Goal: Task Accomplishment & Management: Manage account settings

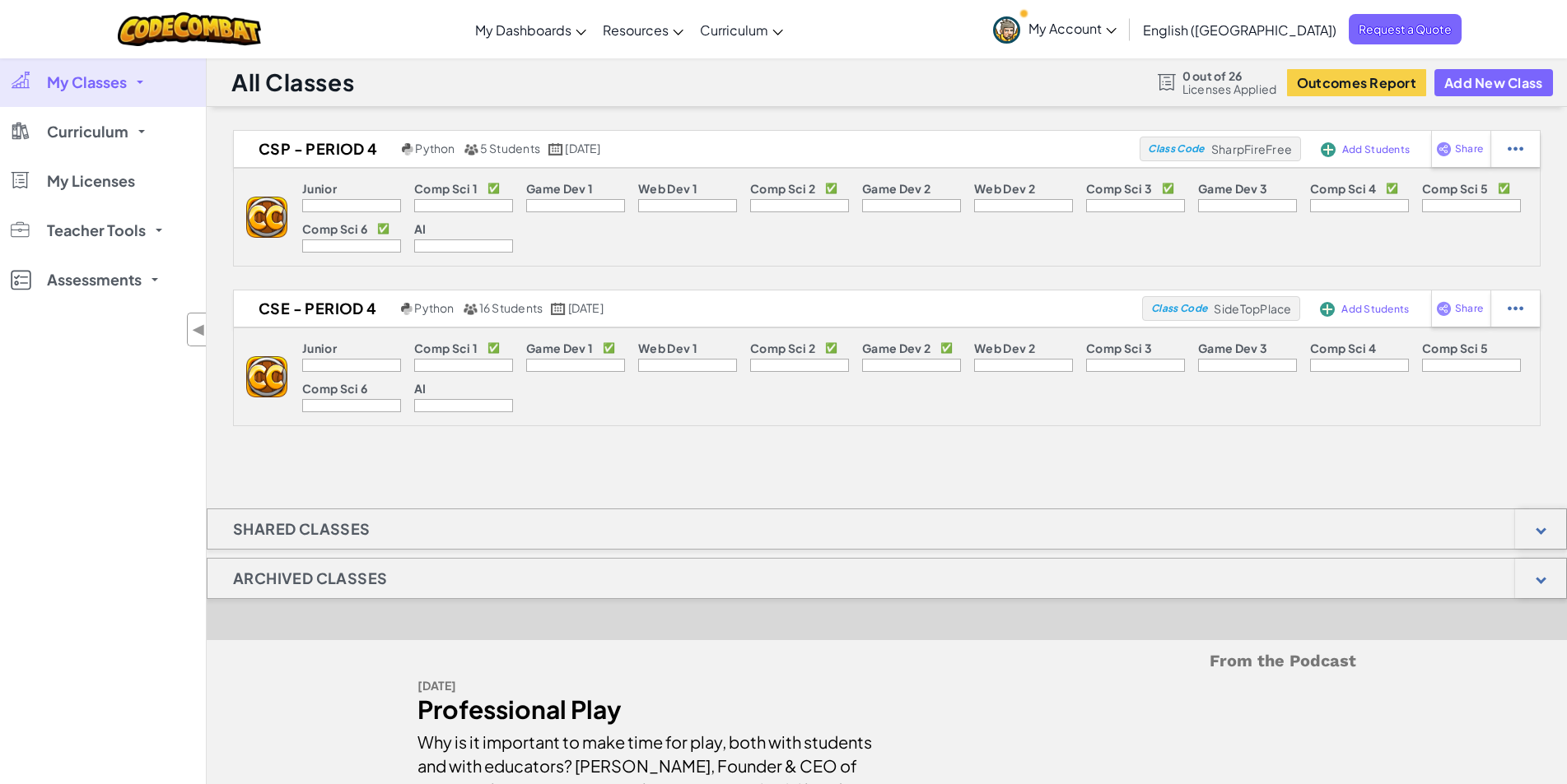
scroll to position [792, 0]
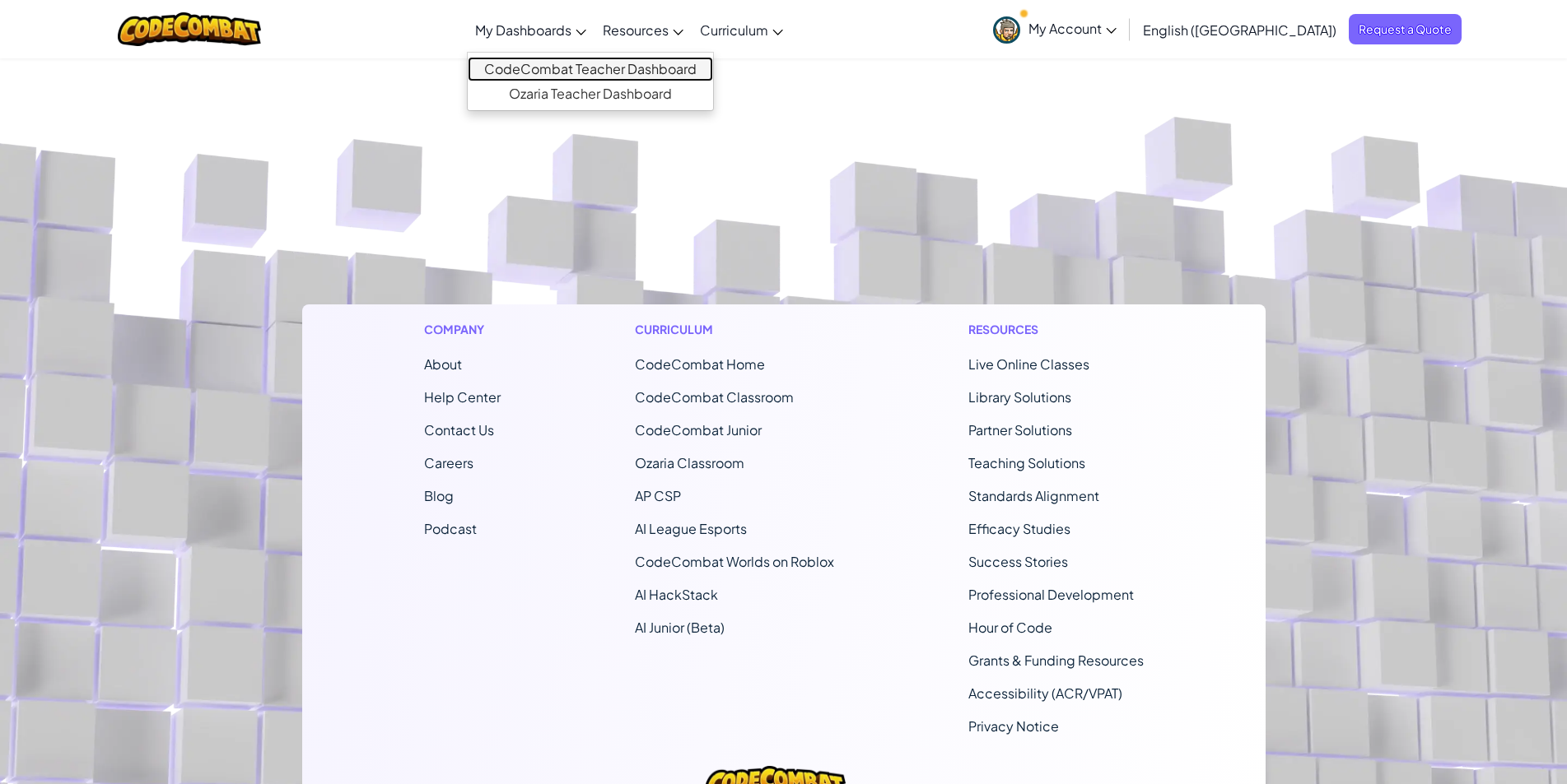
click at [623, 73] on link "CodeCombat Teacher Dashboard" at bounding box center [590, 70] width 246 height 25
click at [619, 65] on link "CodeCombat Teacher Dashboard" at bounding box center [590, 70] width 246 height 25
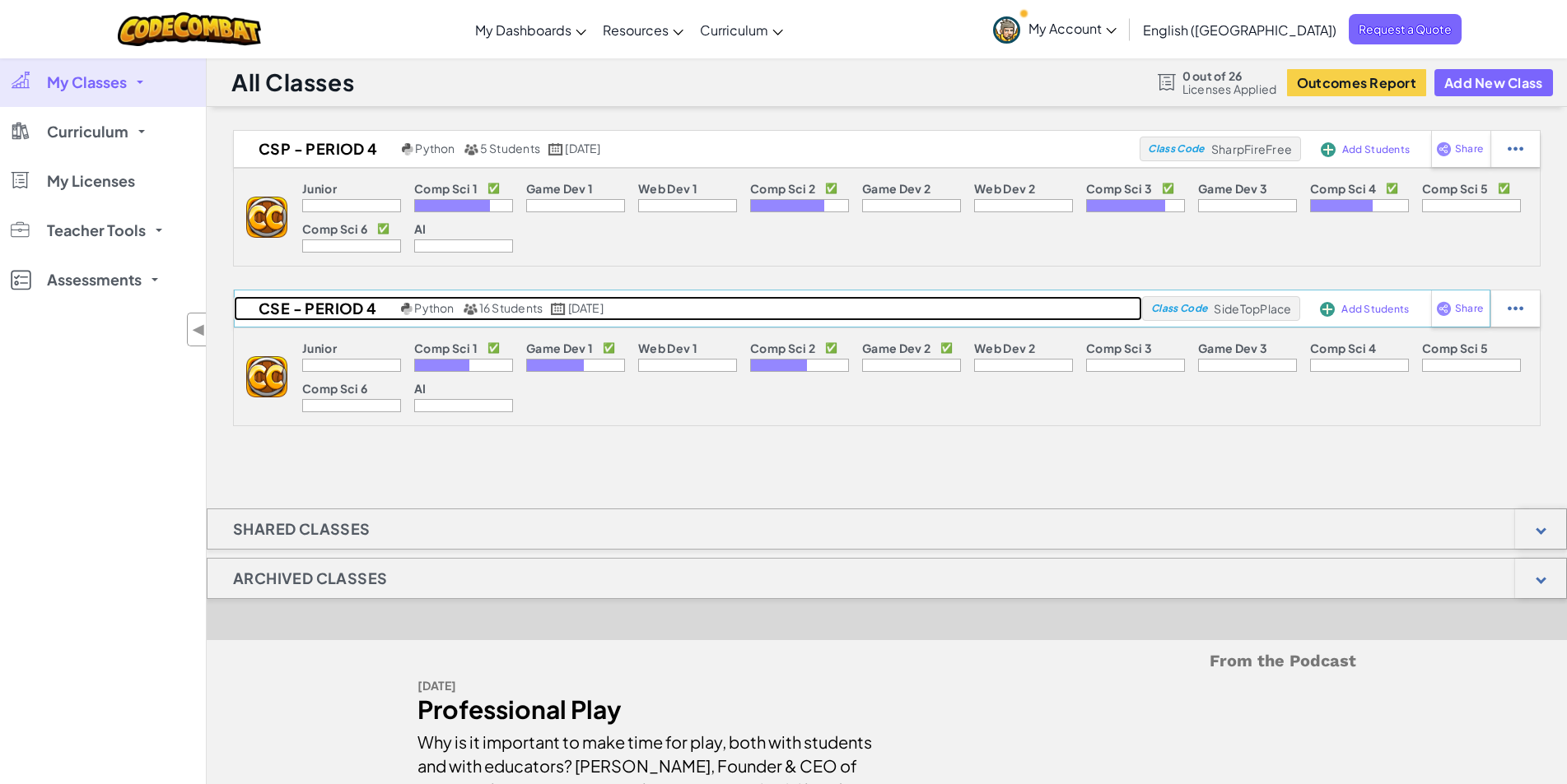
click at [351, 310] on h2 "CSE - Period 4" at bounding box center [315, 309] width 163 height 25
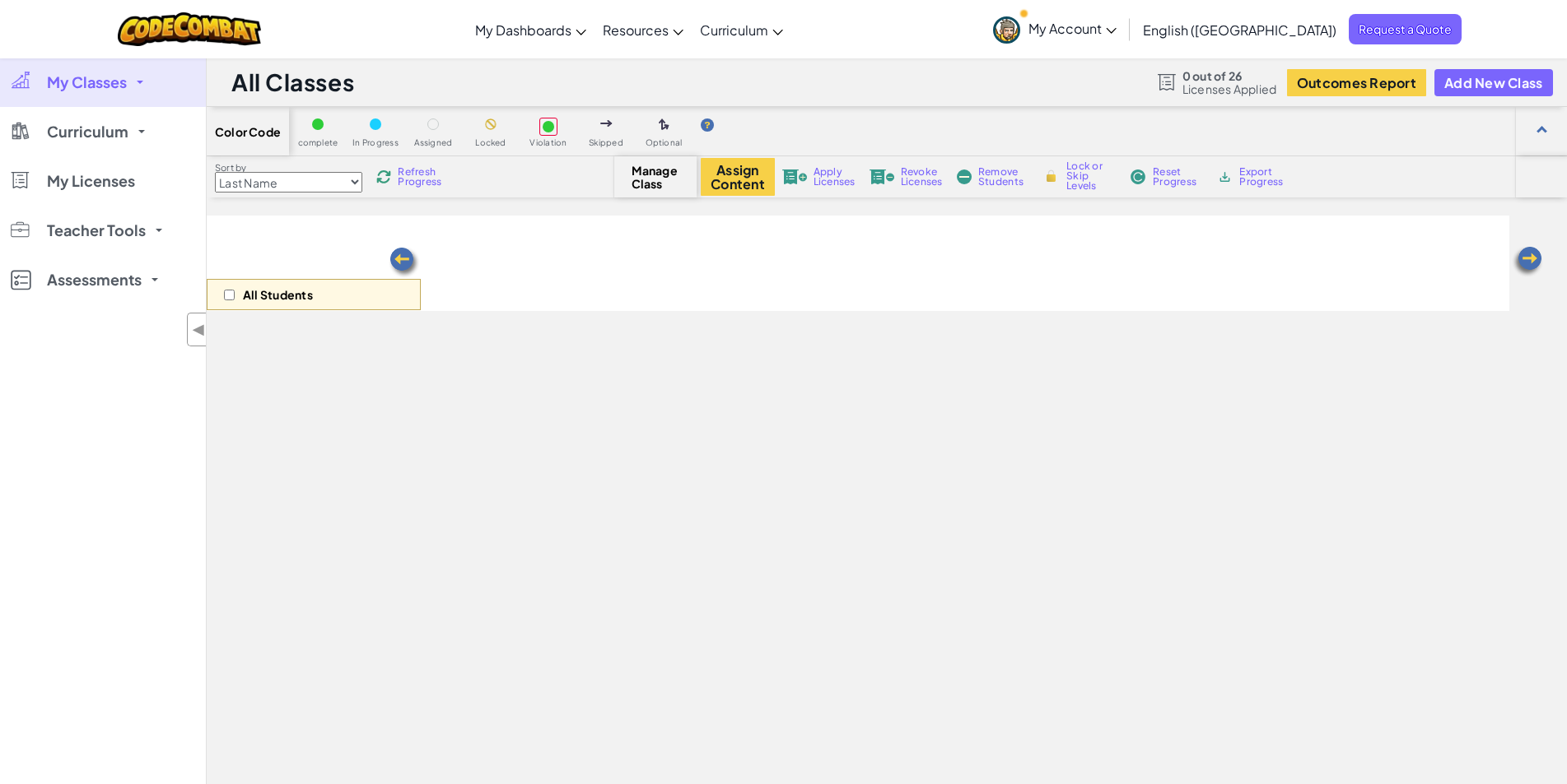
select select "5789587aad86a6efb573701e"
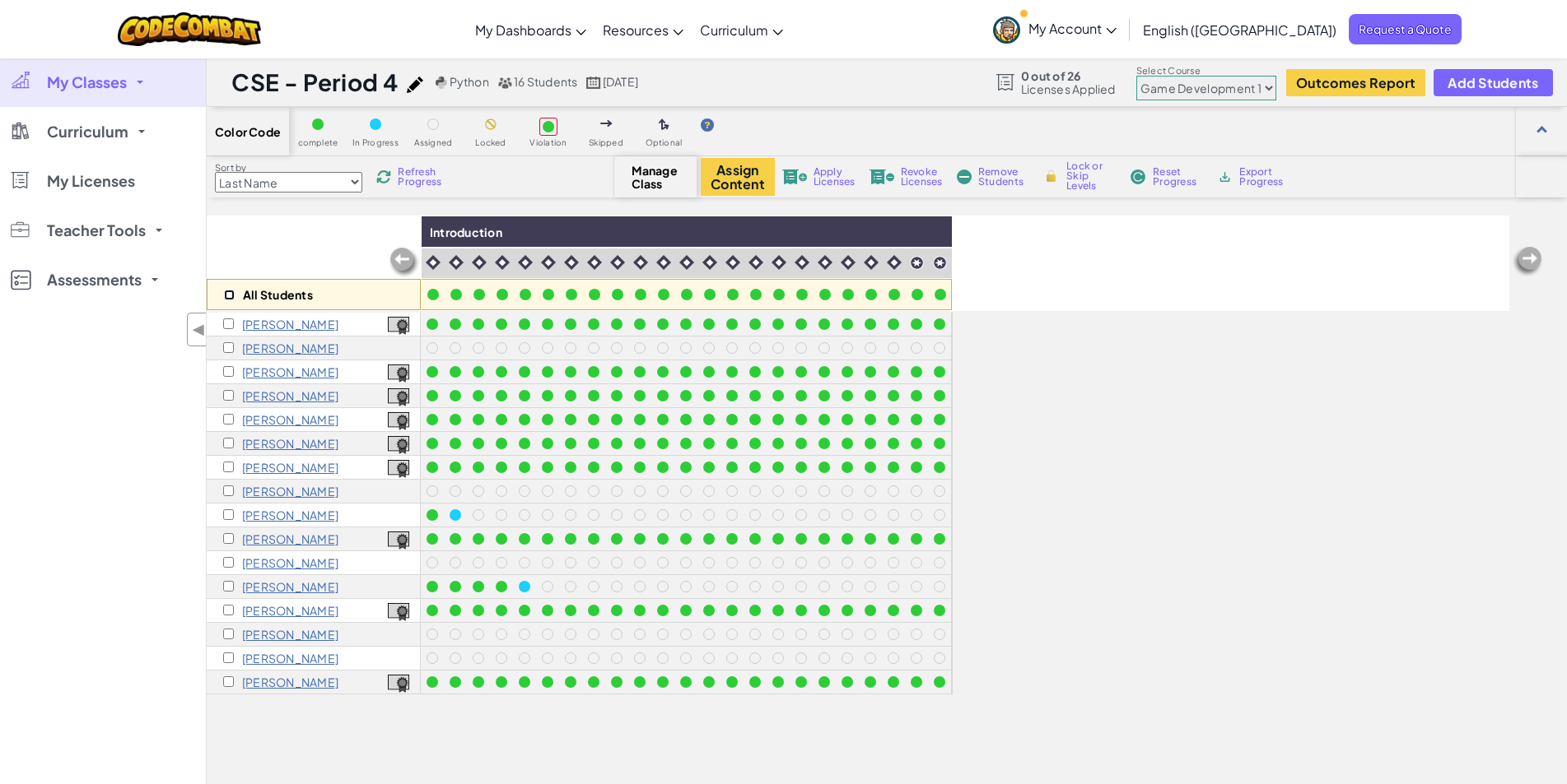
click at [228, 296] on input "checkbox" at bounding box center [230, 295] width 11 height 11
checkbox input "true"
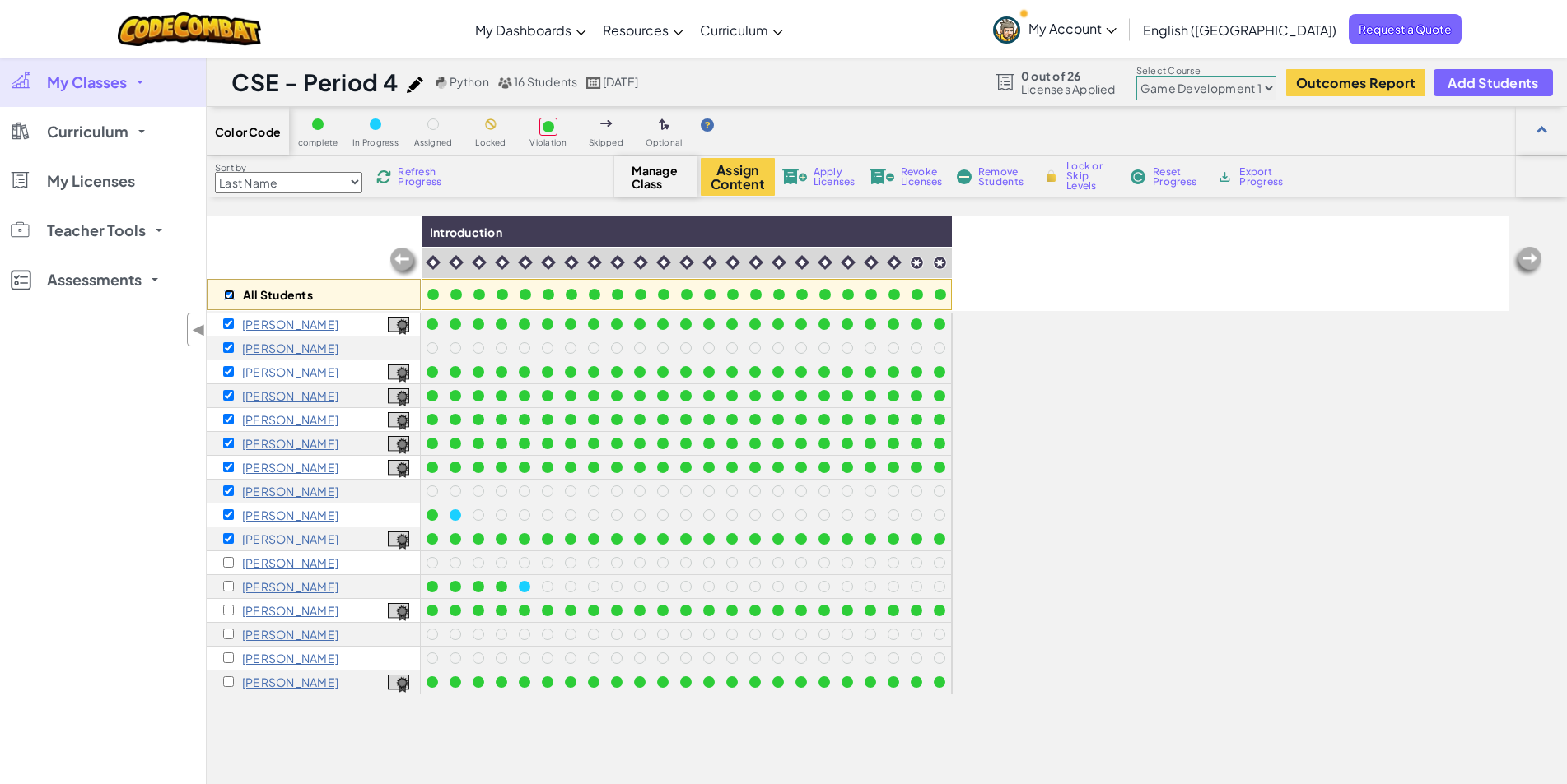
checkbox input "true"
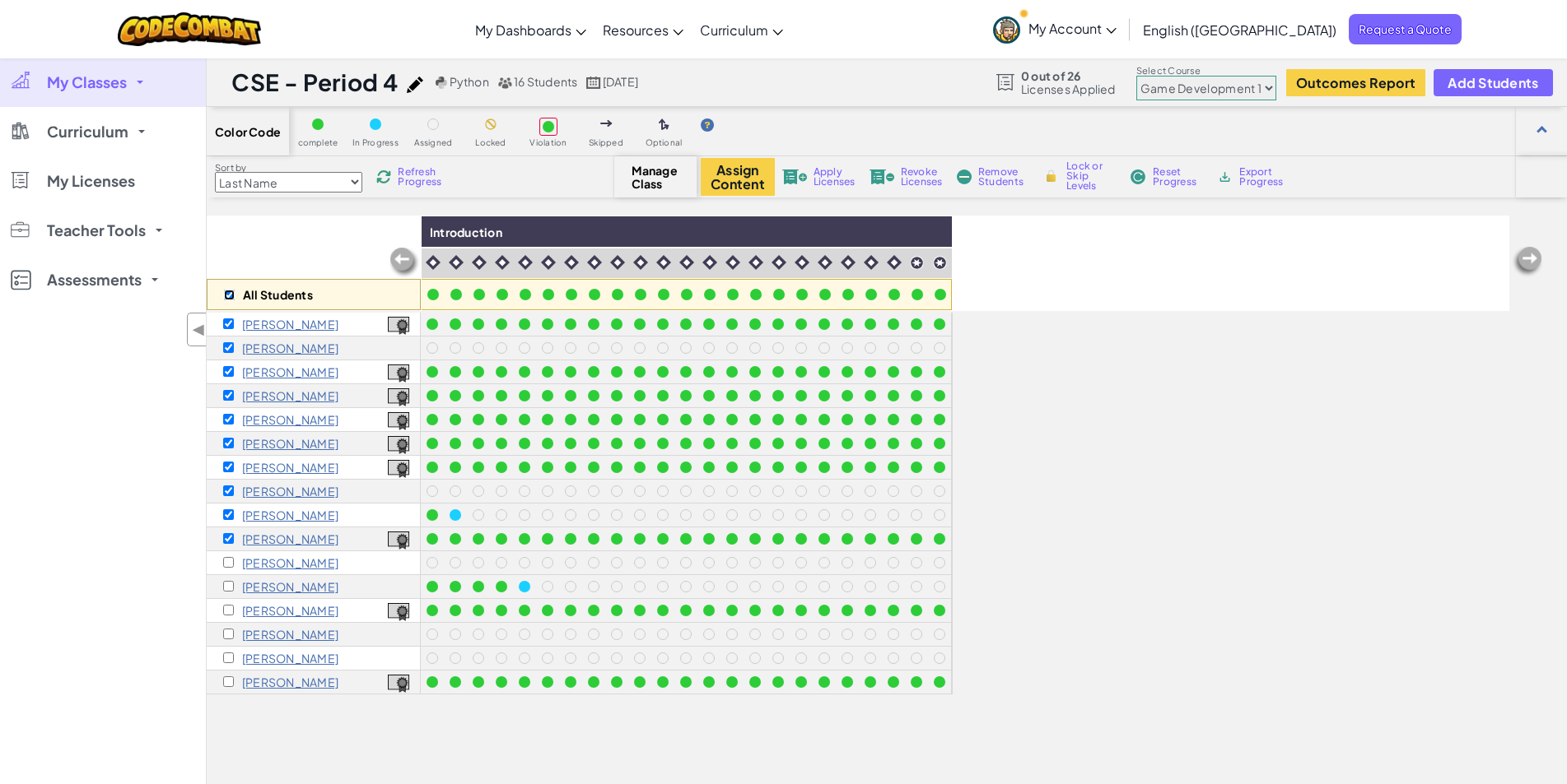
checkbox input "true"
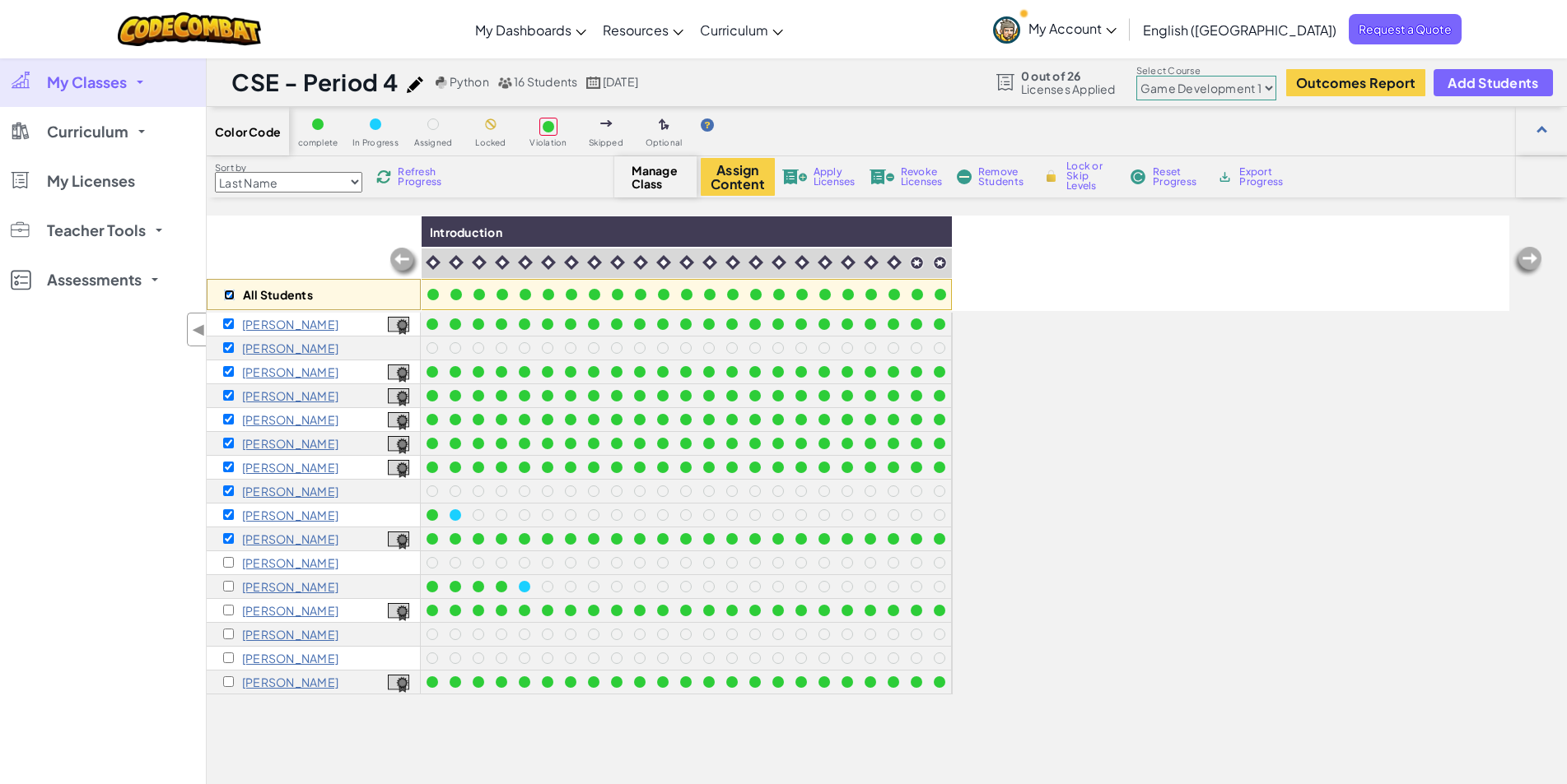
checkbox input "true"
click at [825, 179] on span "Apply Licenses" at bounding box center [834, 177] width 42 height 20
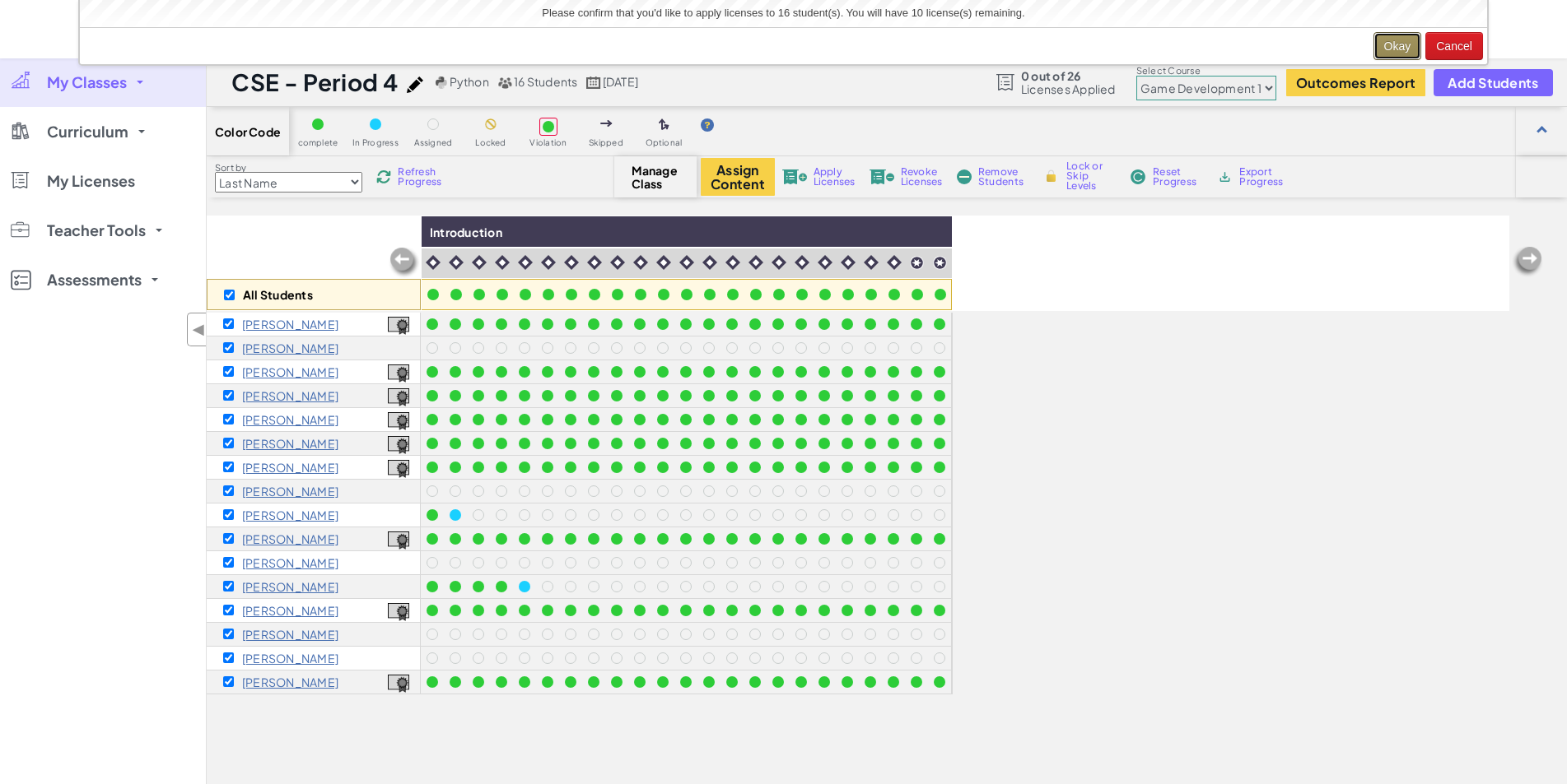
click at [1412, 43] on button "Okay" at bounding box center [1397, 46] width 48 height 28
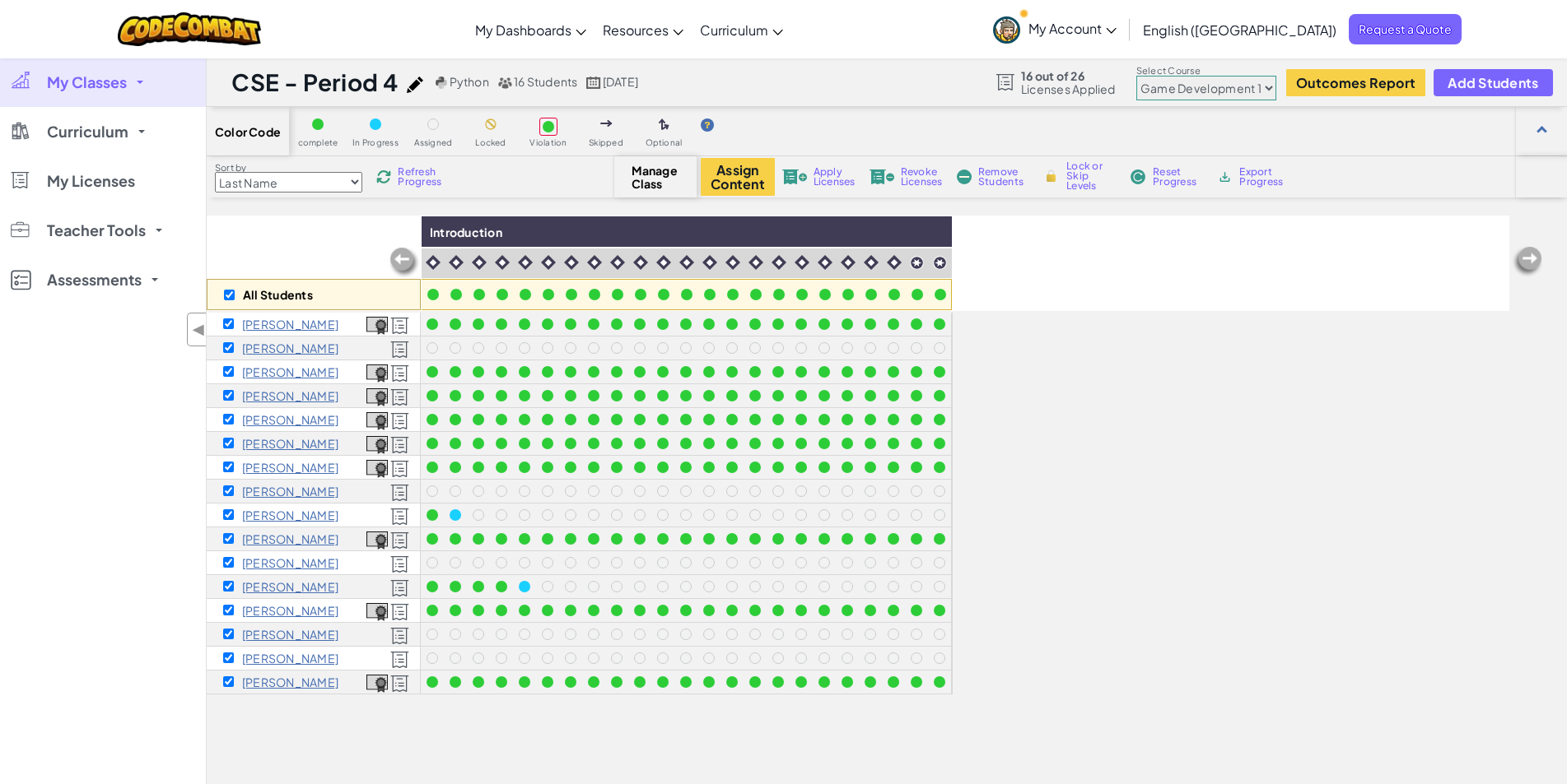
click at [110, 80] on span "My Classes" at bounding box center [87, 82] width 80 height 15
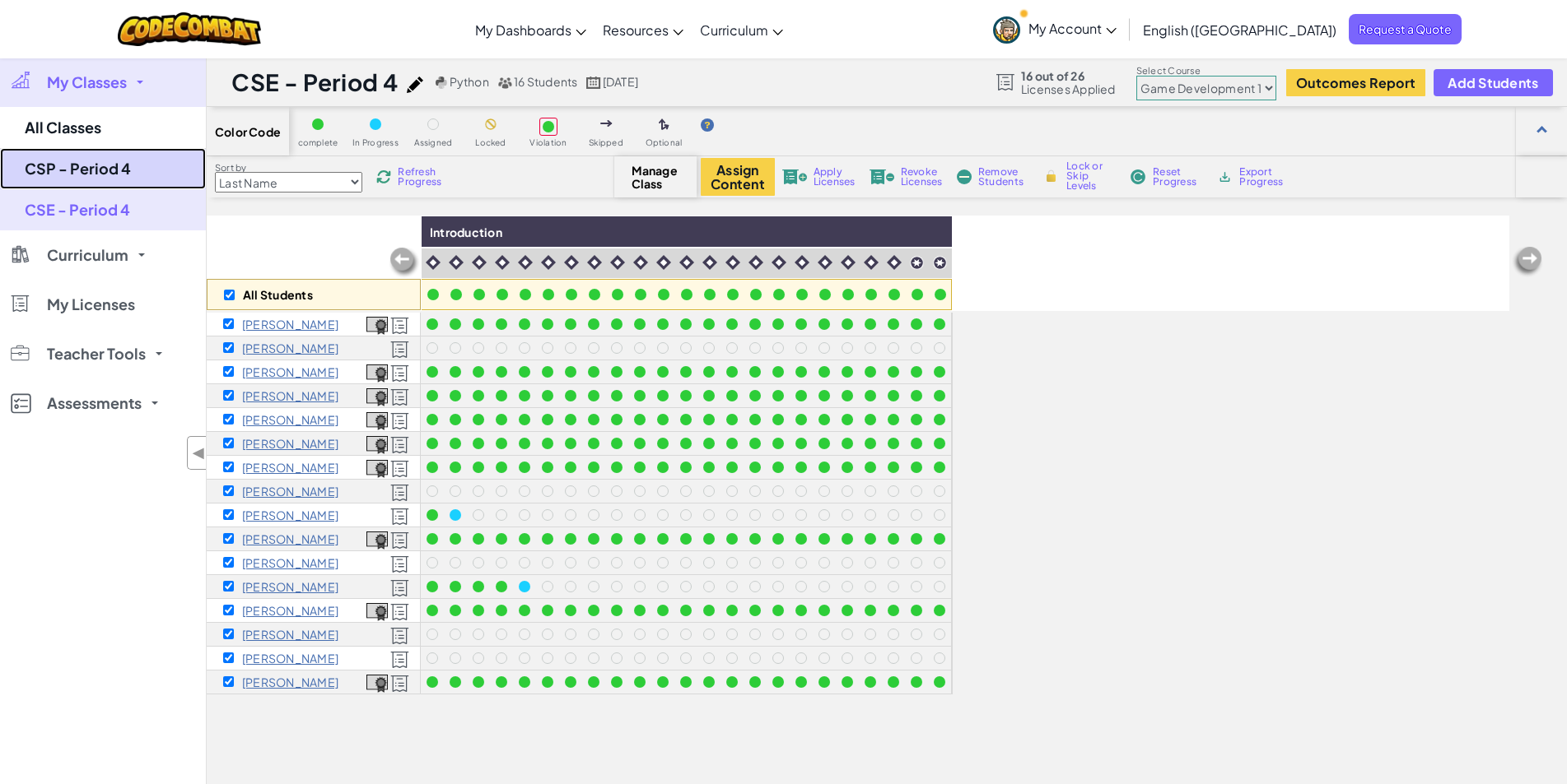
click at [85, 165] on link "CSP - Period 4" at bounding box center [103, 169] width 205 height 41
checkbox input "false"
select select "5817d673e85d1220db624ca4"
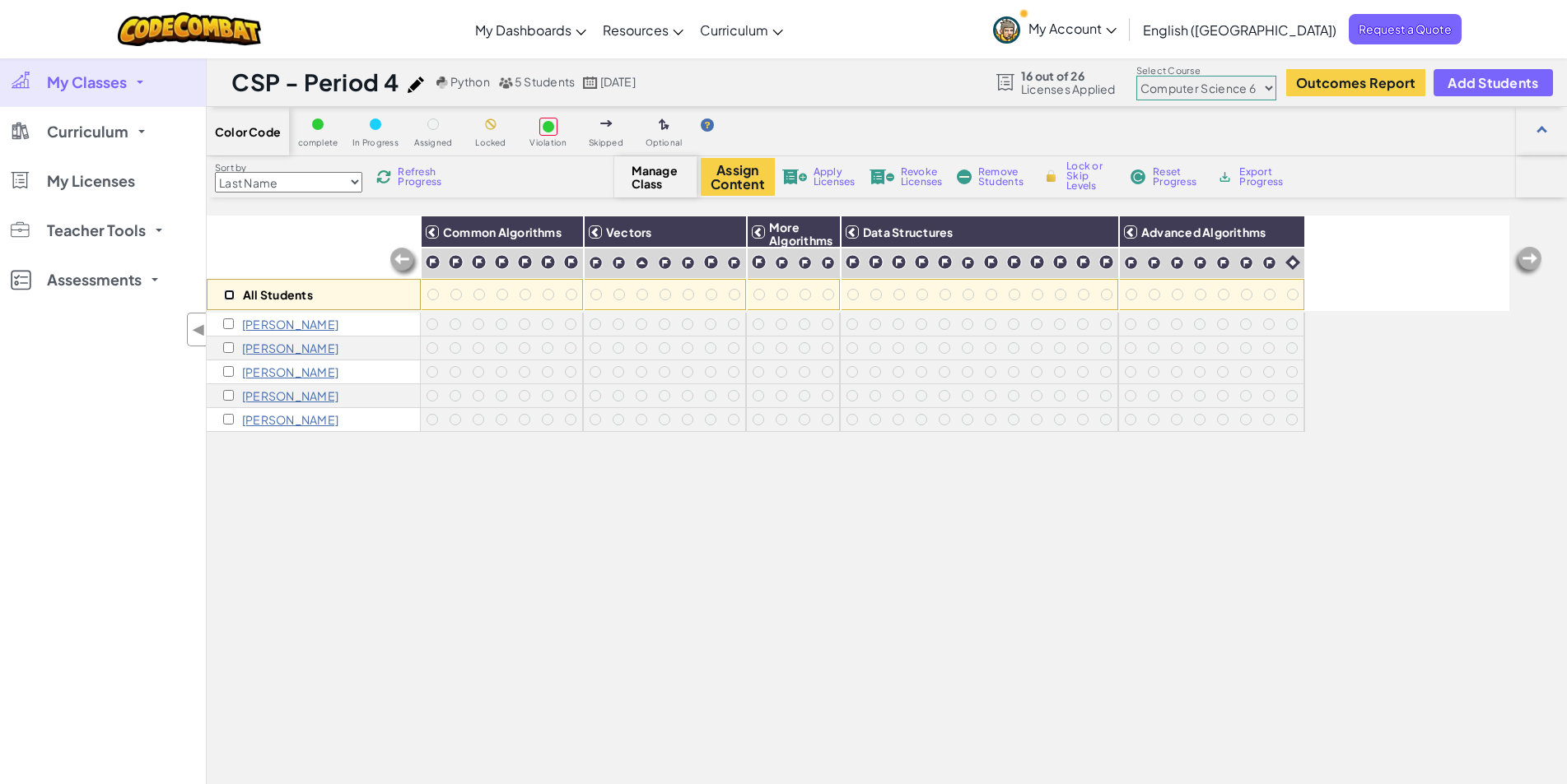
click at [228, 297] on input "checkbox" at bounding box center [230, 295] width 11 height 11
checkbox input "true"
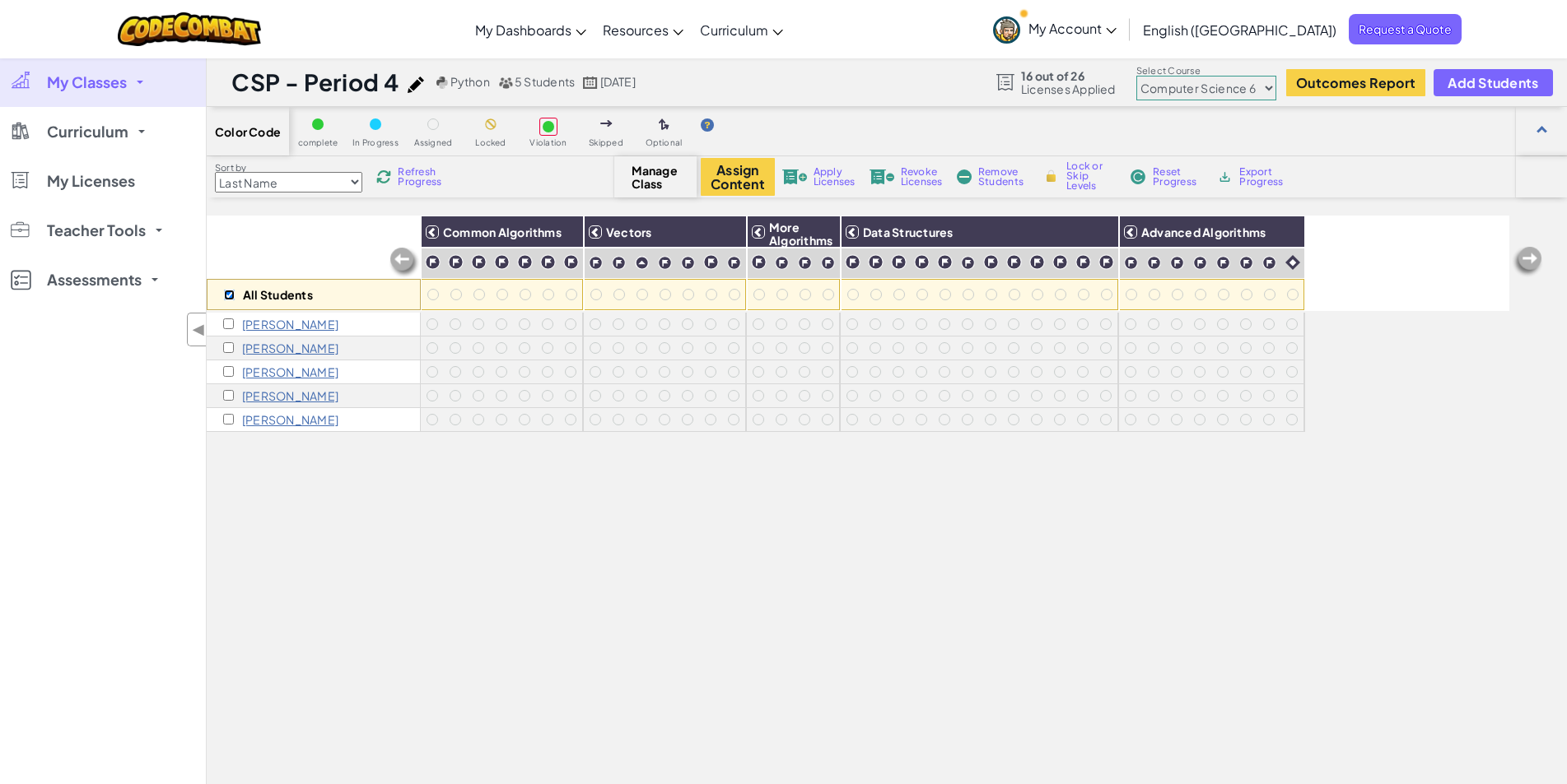
checkbox input "true"
click at [842, 172] on span "Apply Licenses" at bounding box center [834, 177] width 42 height 20
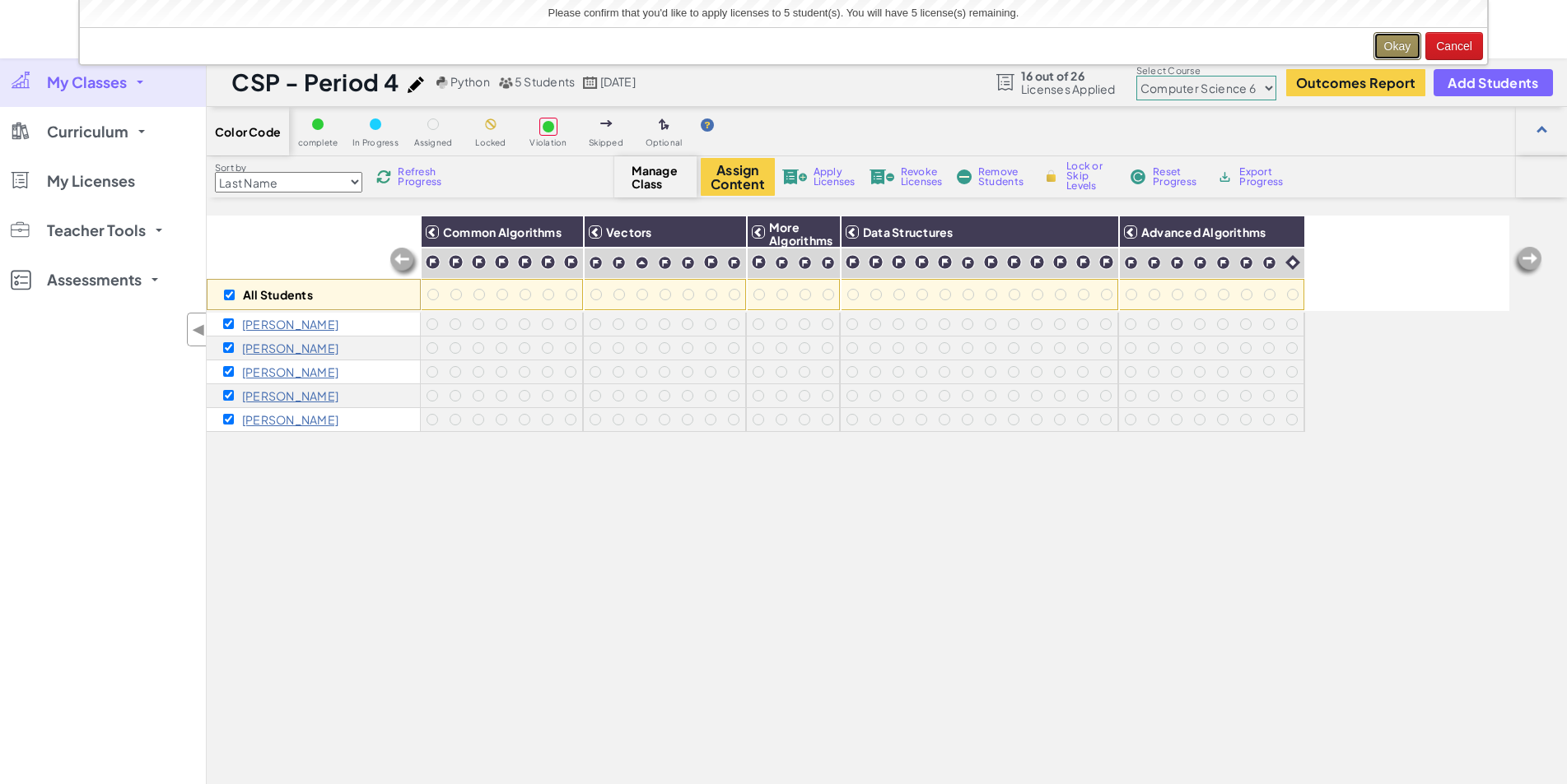
click at [1387, 45] on button "Okay" at bounding box center [1397, 46] width 48 height 28
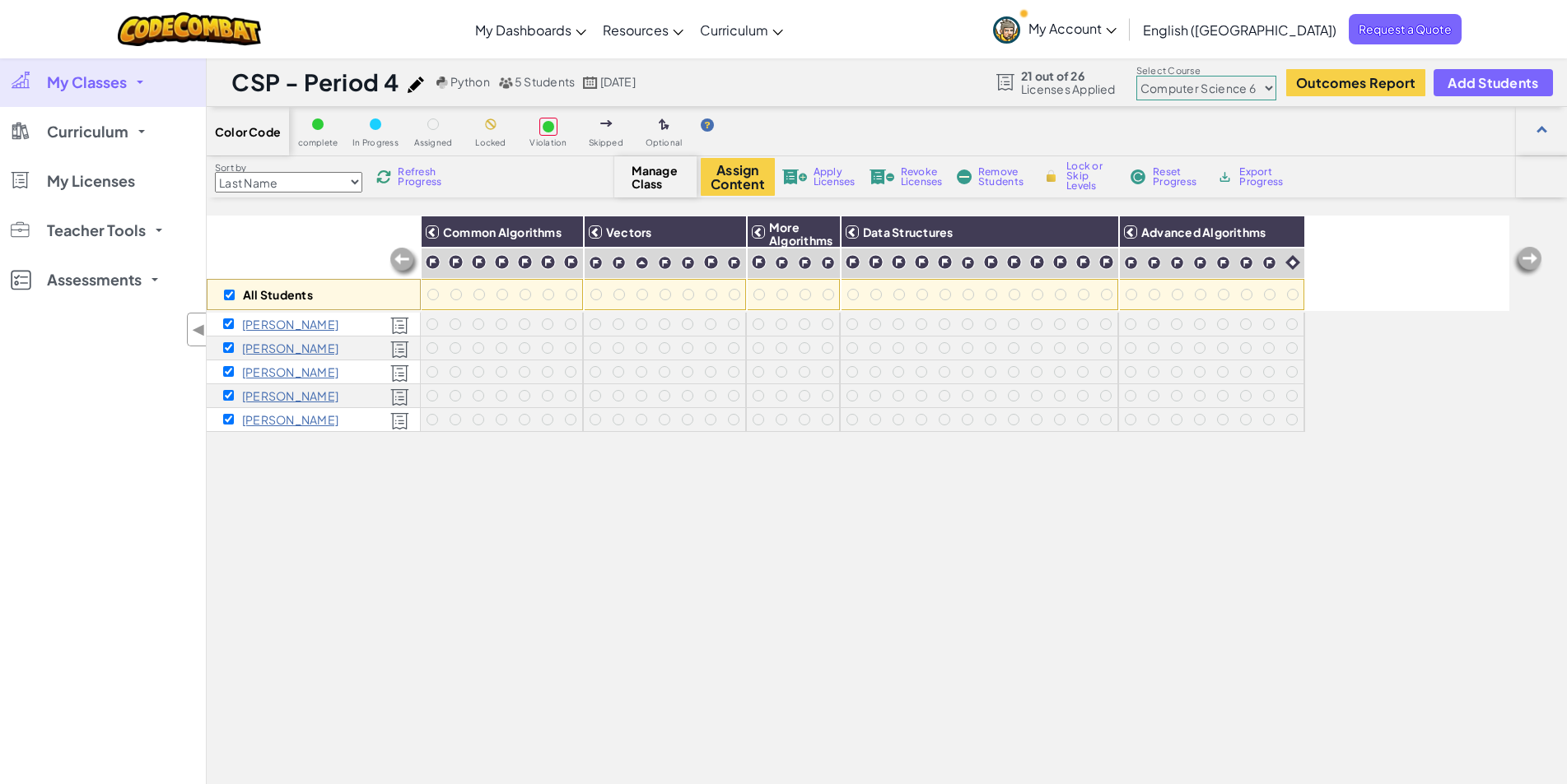
click at [112, 80] on span "My Classes" at bounding box center [87, 82] width 80 height 15
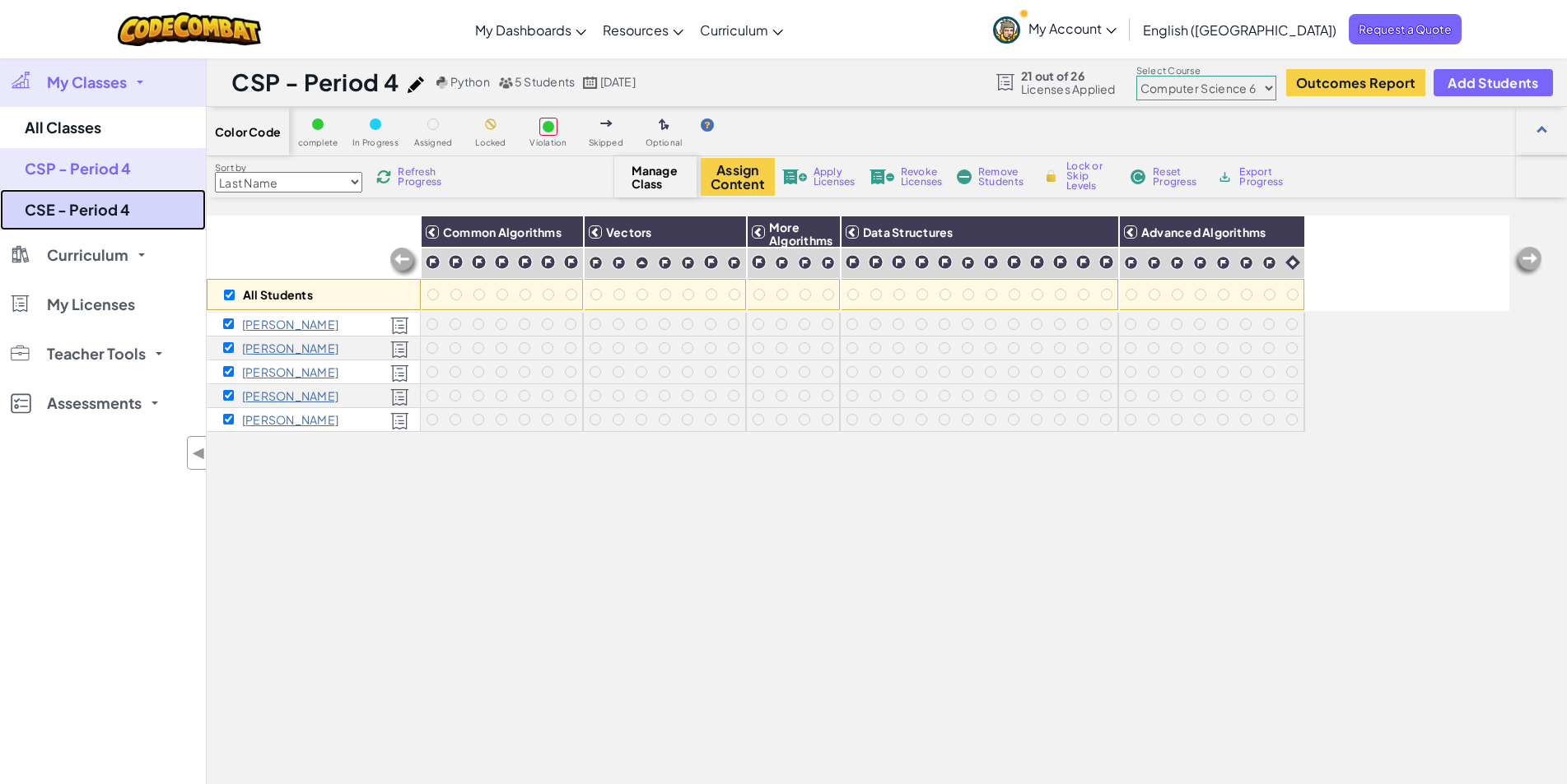
click at [100, 210] on link "CSE - Period 4" at bounding box center [103, 210] width 205 height 41
select select "5789587aad86a6efb573701e"
checkbox input "false"
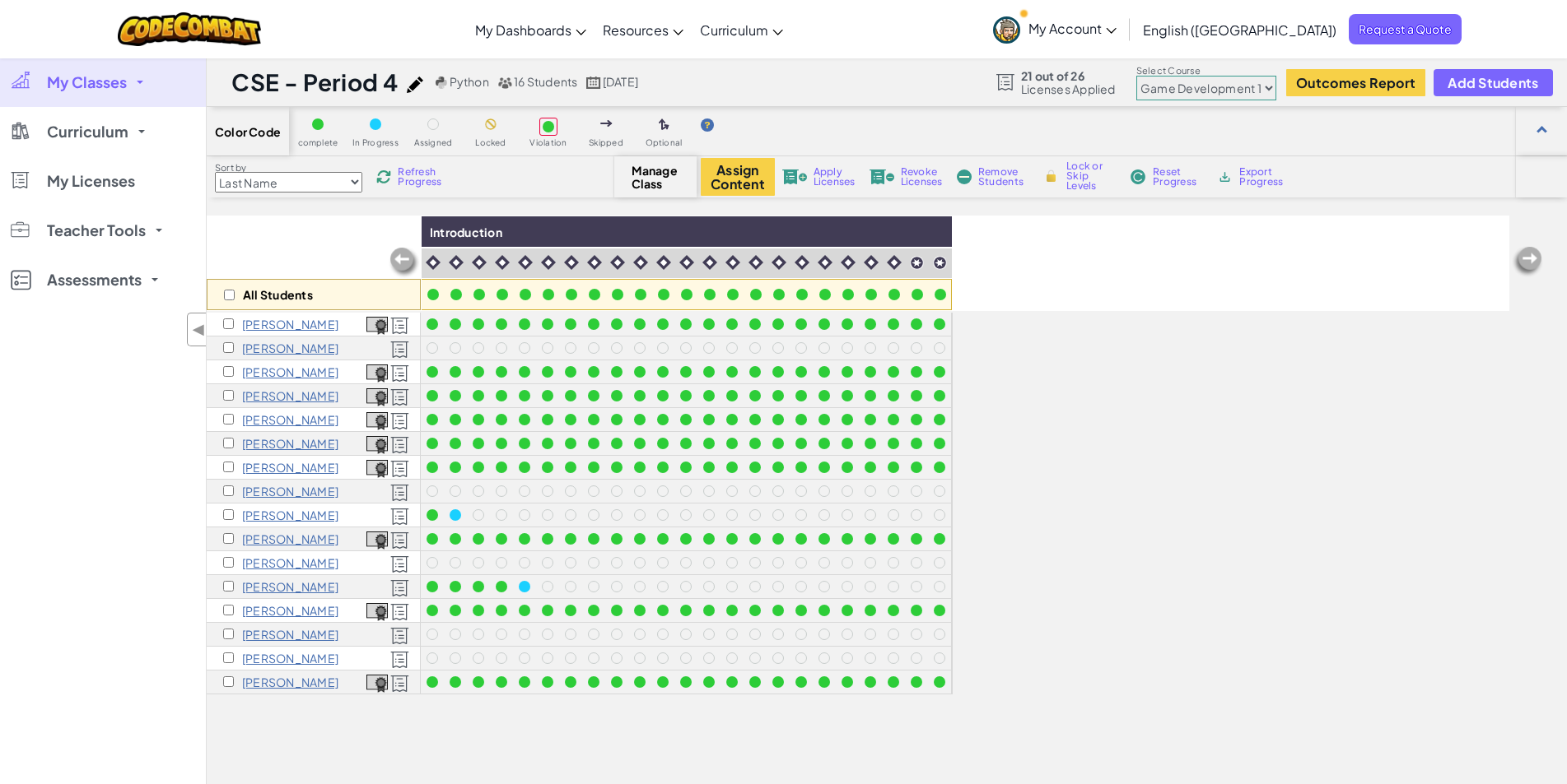
click at [1271, 87] on select "Junior Introduction to Computer Science Game Development 1 Web Development 1 Co…" at bounding box center [1206, 88] width 140 height 25
select select "57b621e7ad86a6efb5737e64"
click at [1137, 76] on select "Junior Introduction to Computer Science Game Development 1 Web Development 1 Co…" at bounding box center [1206, 88] width 140 height 25
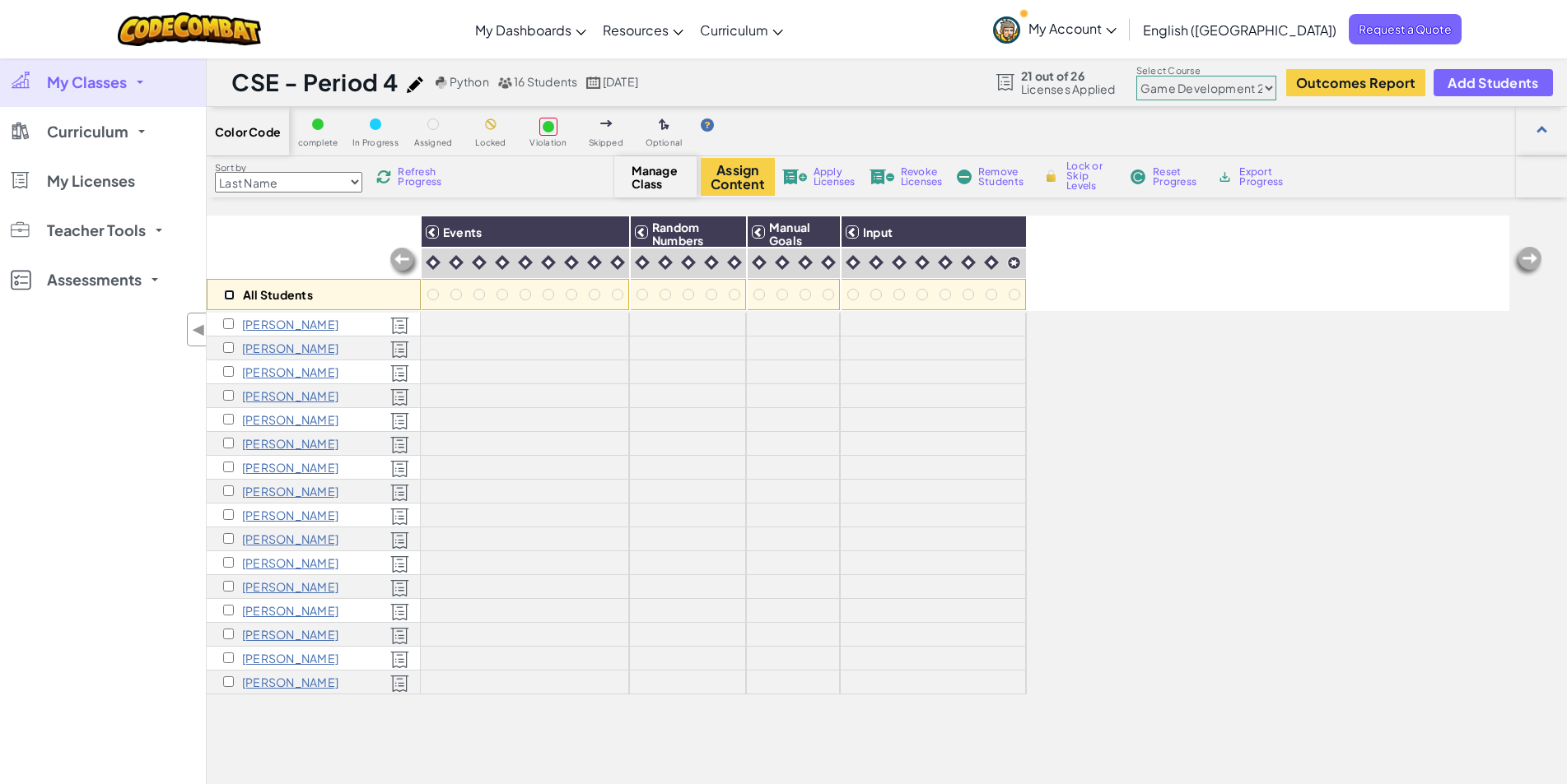
click at [229, 297] on input "checkbox" at bounding box center [230, 295] width 11 height 11
checkbox input "true"
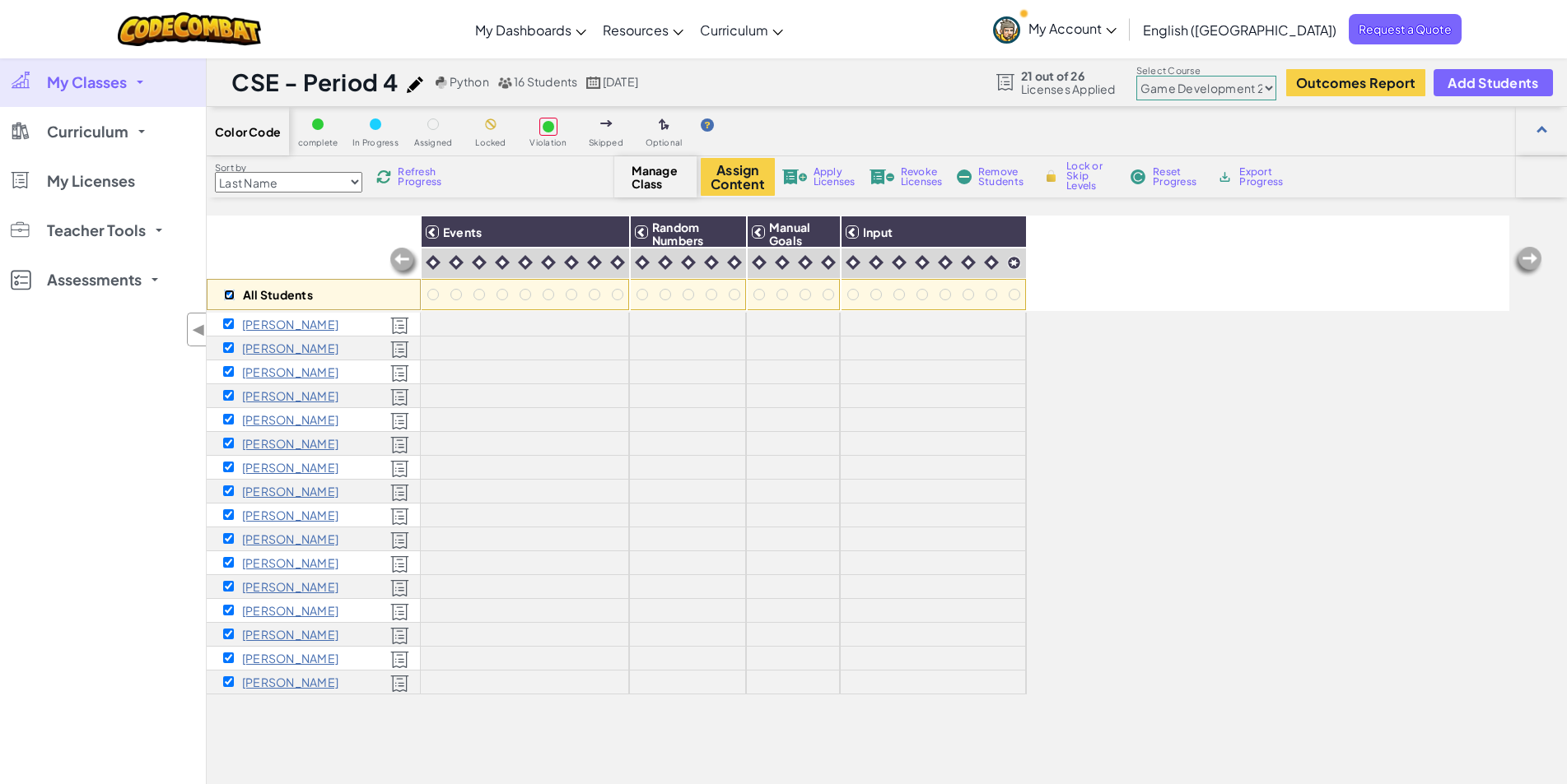
checkbox input "true"
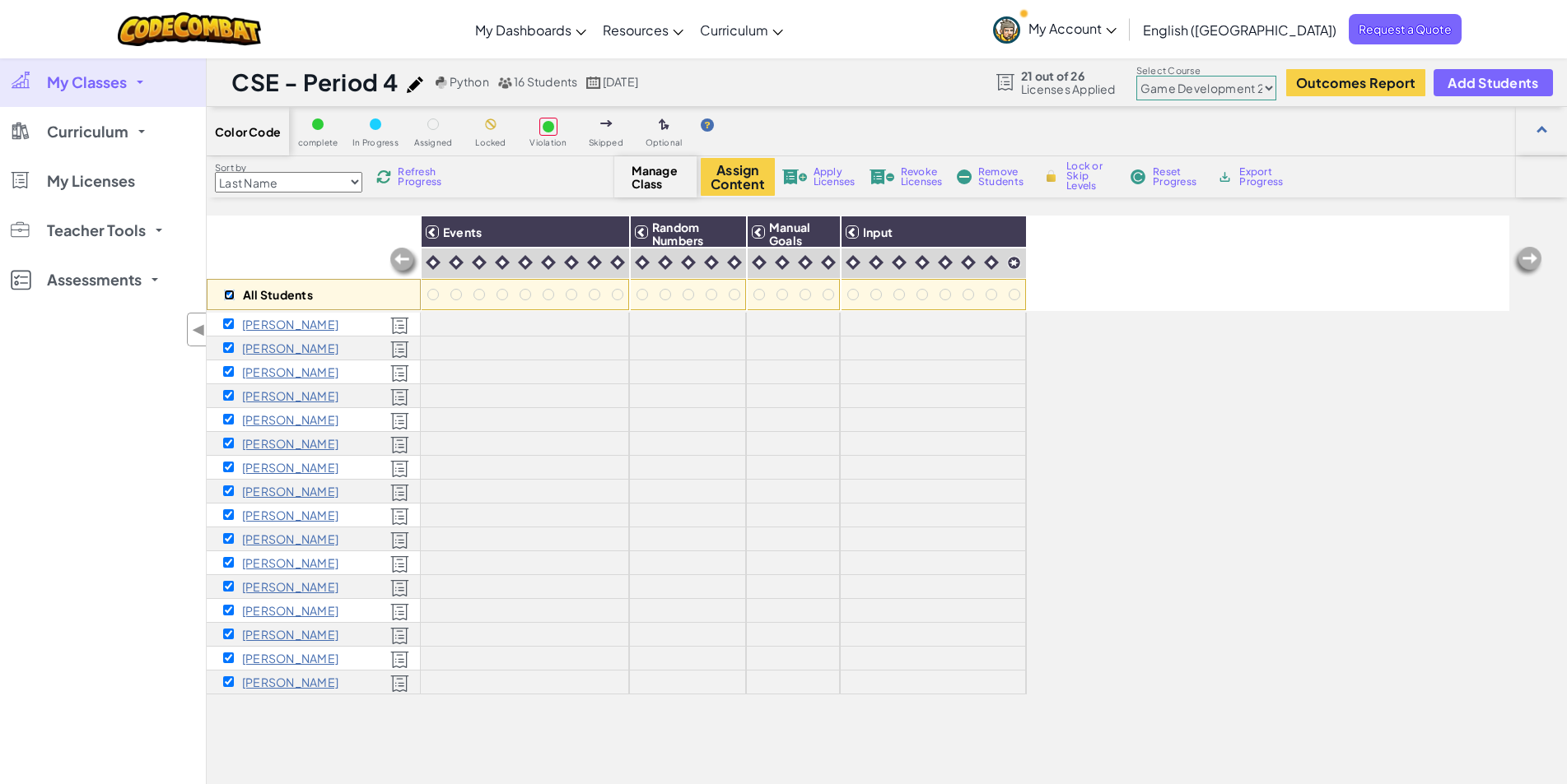
checkbox input "true"
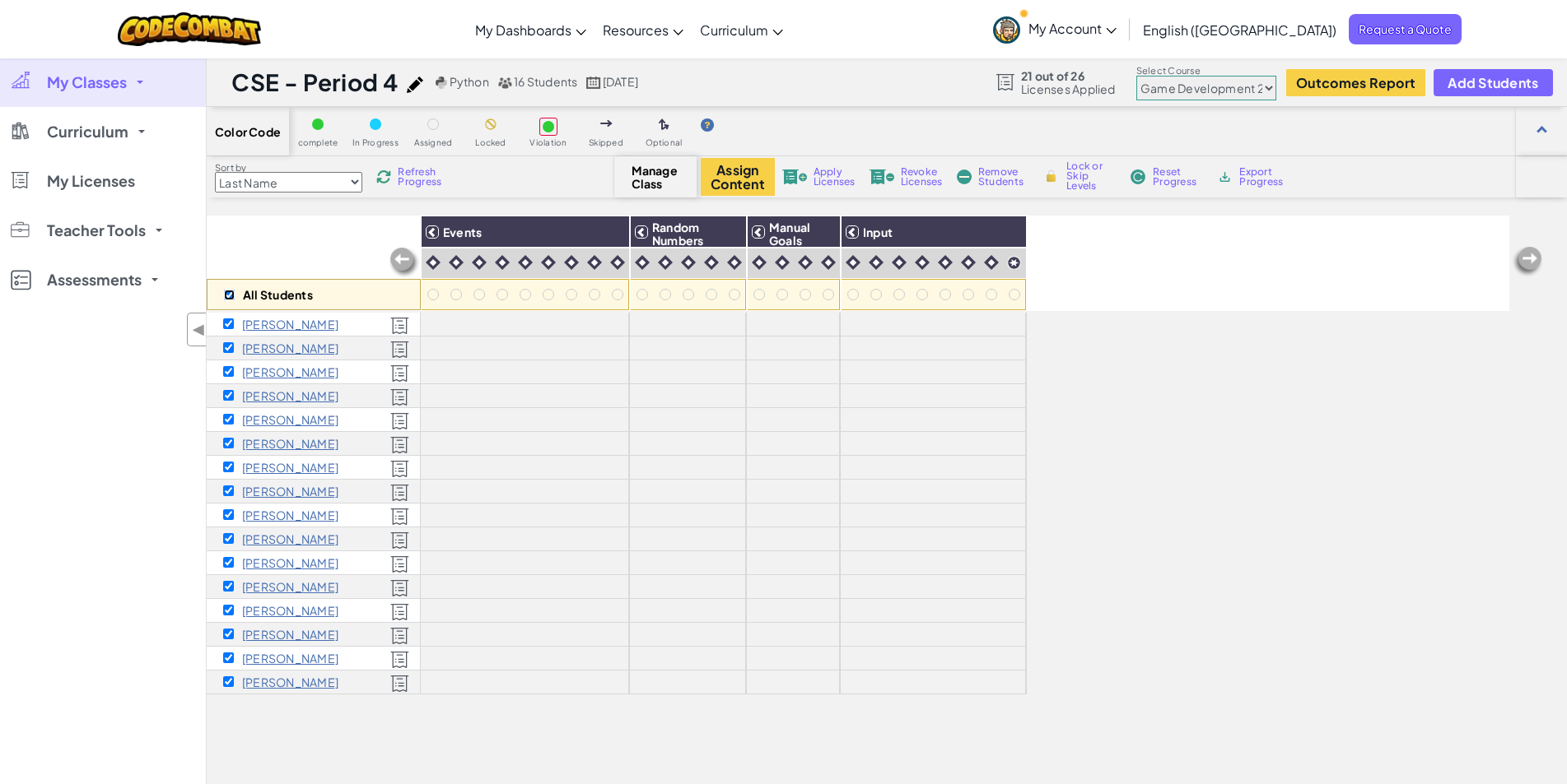
checkbox input "true"
click at [737, 174] on button "Assign Content" at bounding box center [737, 177] width 74 height 38
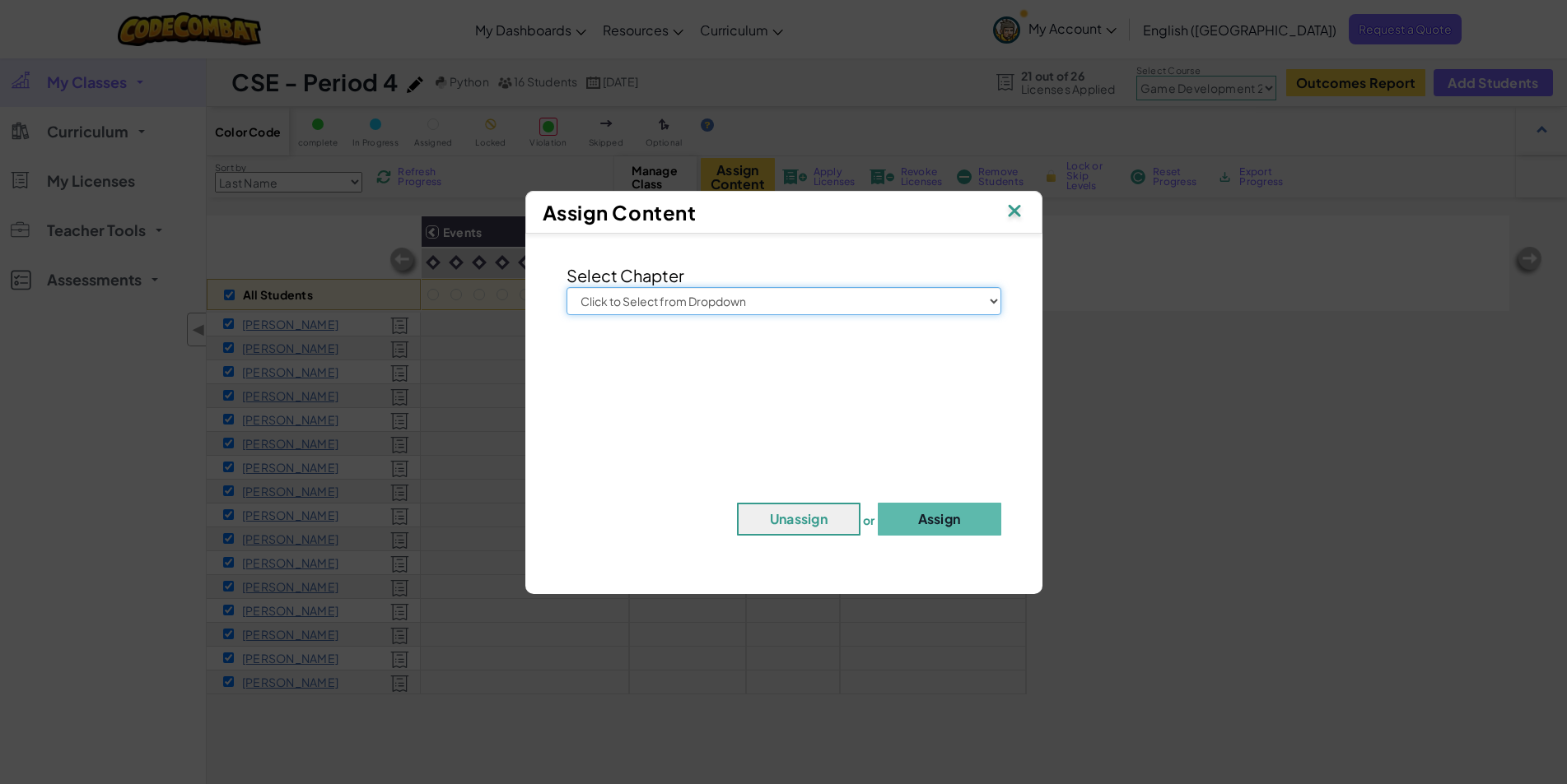
click at [852, 304] on select "Click to Select from Dropdown Junior Introduction to Computer Science Game Deve…" at bounding box center [784, 301] width 435 height 28
select select "Game Development 2"
click at [566, 288] on select "Click to Select from Dropdown Junior Introduction to Computer Science Game Deve…" at bounding box center [784, 301] width 435 height 28
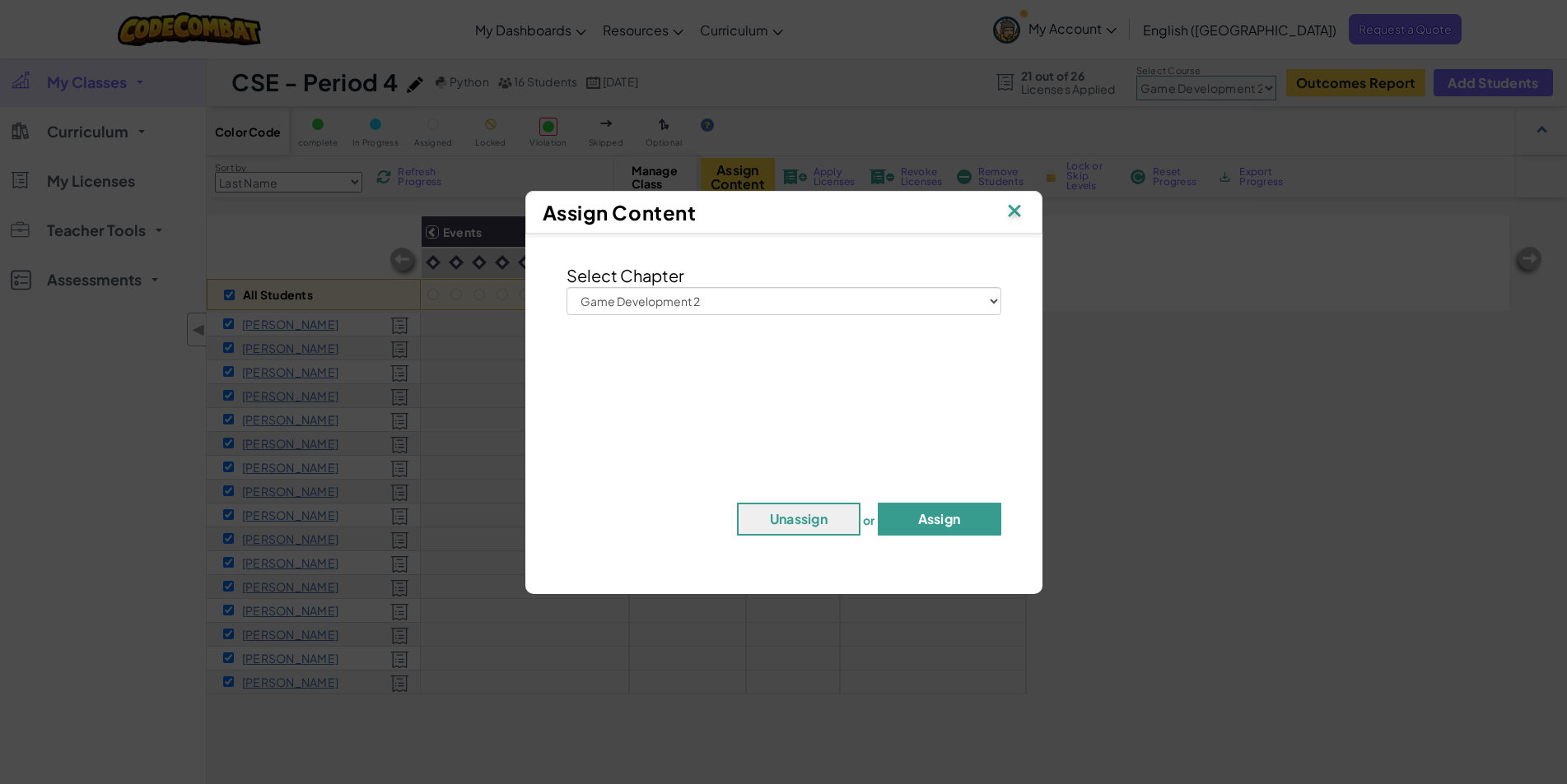
click at [951, 515] on button "Assign" at bounding box center [939, 519] width 123 height 33
